Goal: Check status: Check status

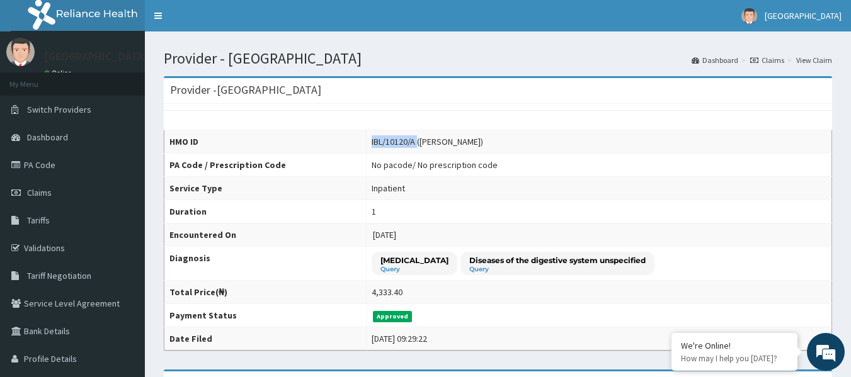
drag, startPoint x: 358, startPoint y: 139, endPoint x: 295, endPoint y: 146, distance: 62.7
click at [295, 146] on tr "HMO ID IBL/10120/A (ADAM MARSHAL)" at bounding box center [497, 141] width 667 height 23
copy tr "IBL/10120/A"
click at [57, 134] on span "Dashboard" at bounding box center [47, 137] width 41 height 11
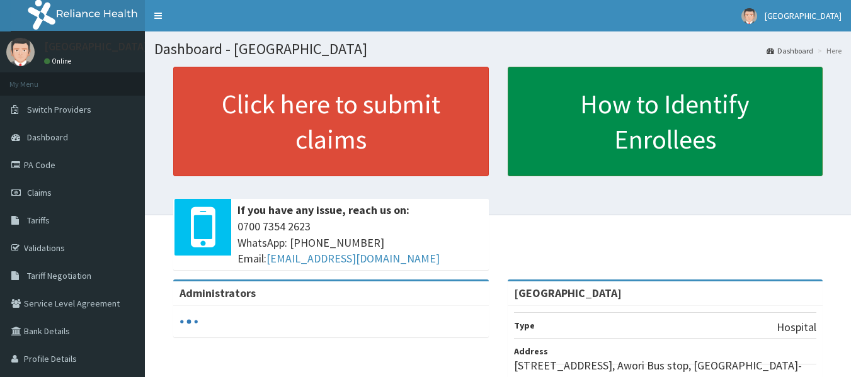
click at [696, 127] on link "How to Identify Enrollees" at bounding box center [664, 122] width 315 height 110
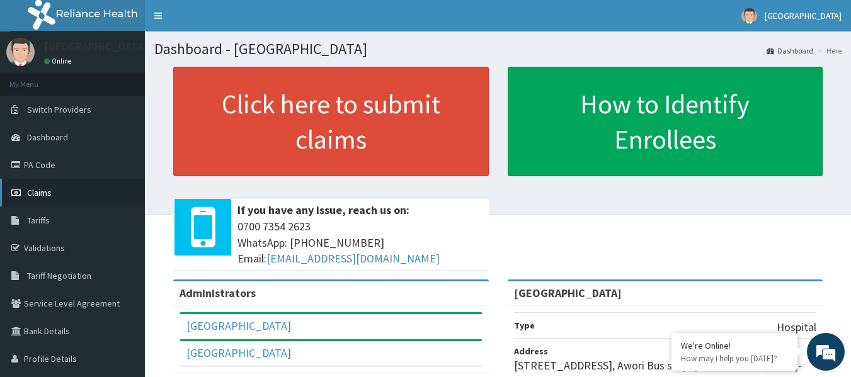
click at [46, 191] on span "Claims" at bounding box center [39, 192] width 25 height 11
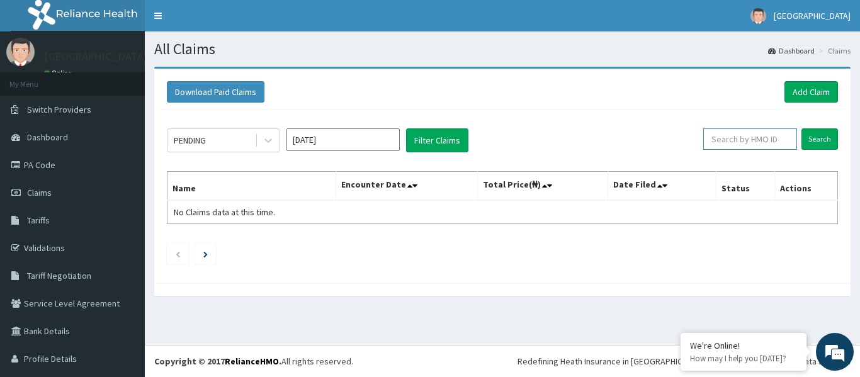
click at [730, 147] on input "text" at bounding box center [750, 138] width 94 height 21
paste input "IBL/10120/A"
type input "IBL/10120/A"
click at [810, 143] on input "Search" at bounding box center [819, 138] width 37 height 21
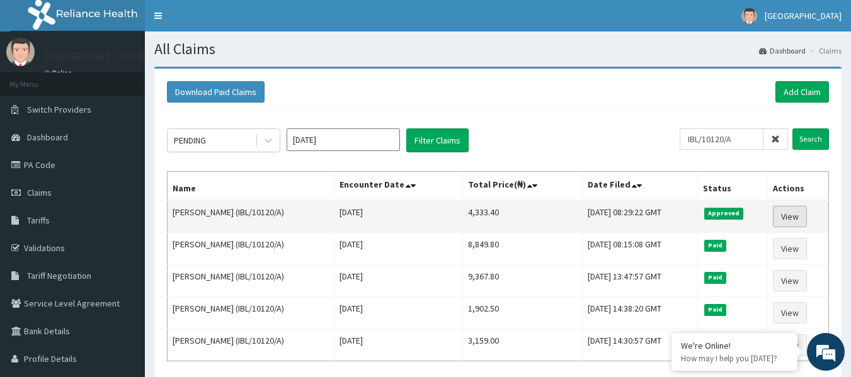
click at [783, 214] on link "View" at bounding box center [790, 216] width 34 height 21
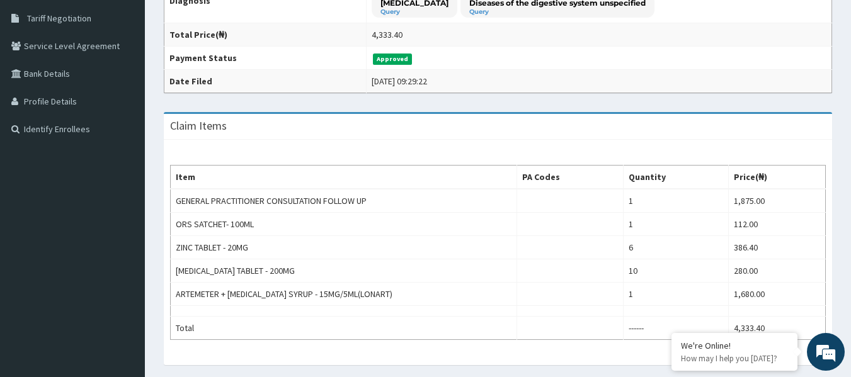
scroll to position [210, 0]
